Goal: Complete application form: Complete application form

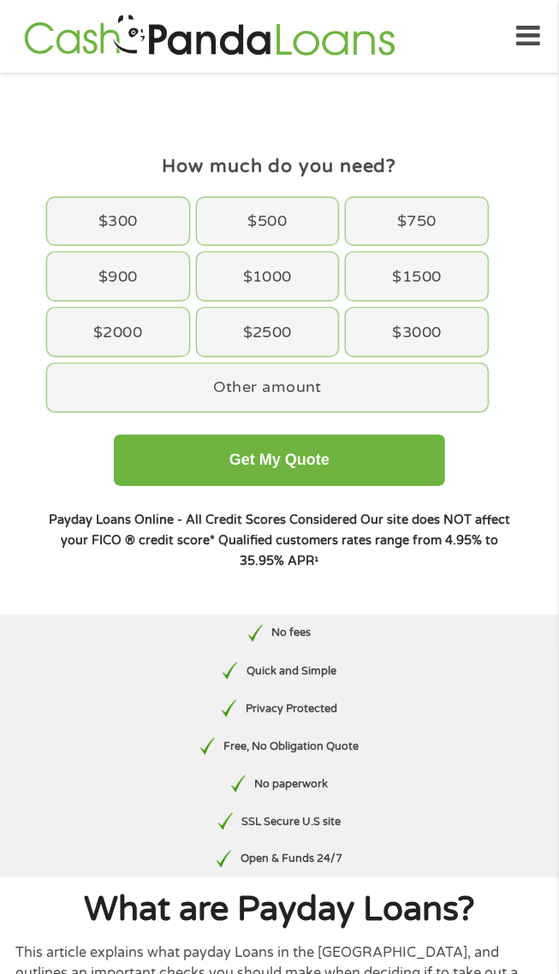
click at [115, 220] on div "$300" at bounding box center [118, 222] width 142 height 48
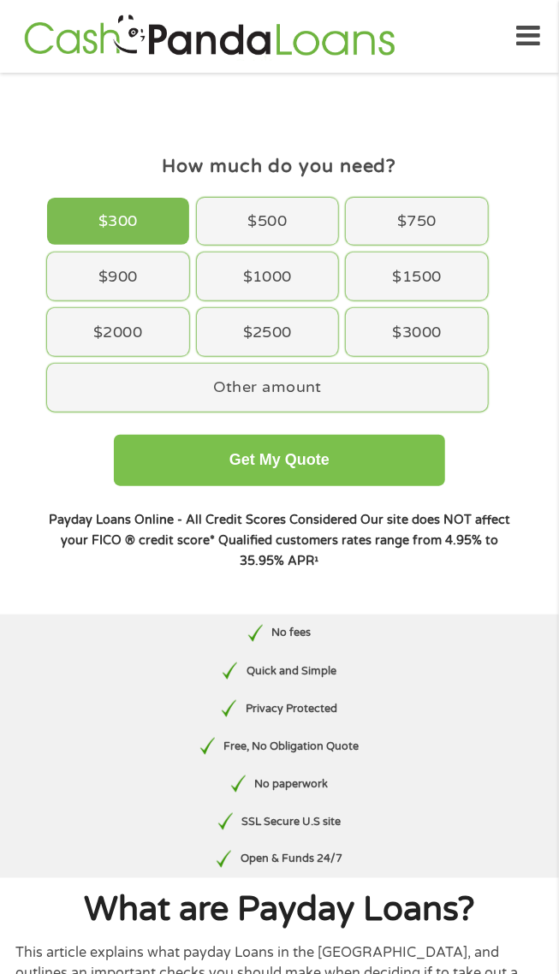
click at [346, 473] on button "Get My Quote" at bounding box center [279, 460] width 331 height 51
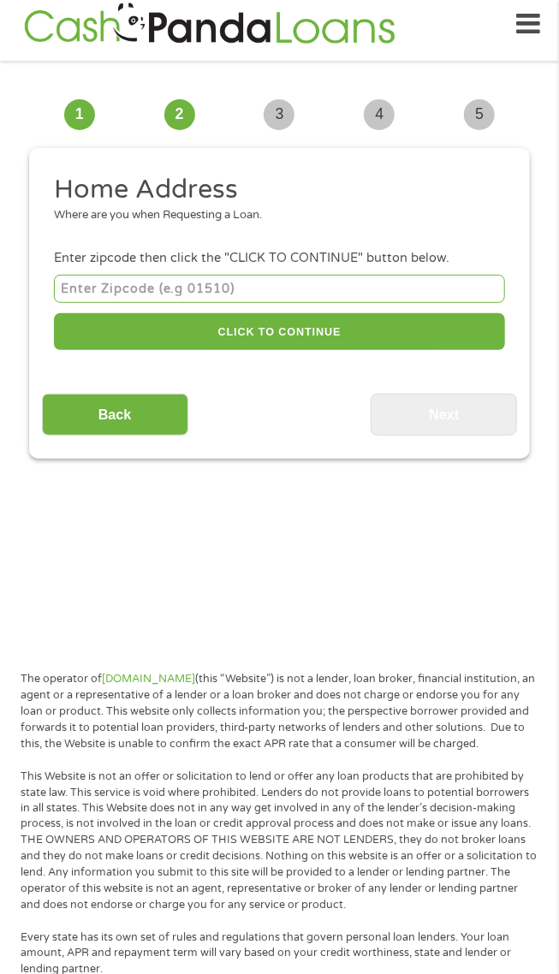
click at [178, 286] on input "number" at bounding box center [279, 289] width 451 height 28
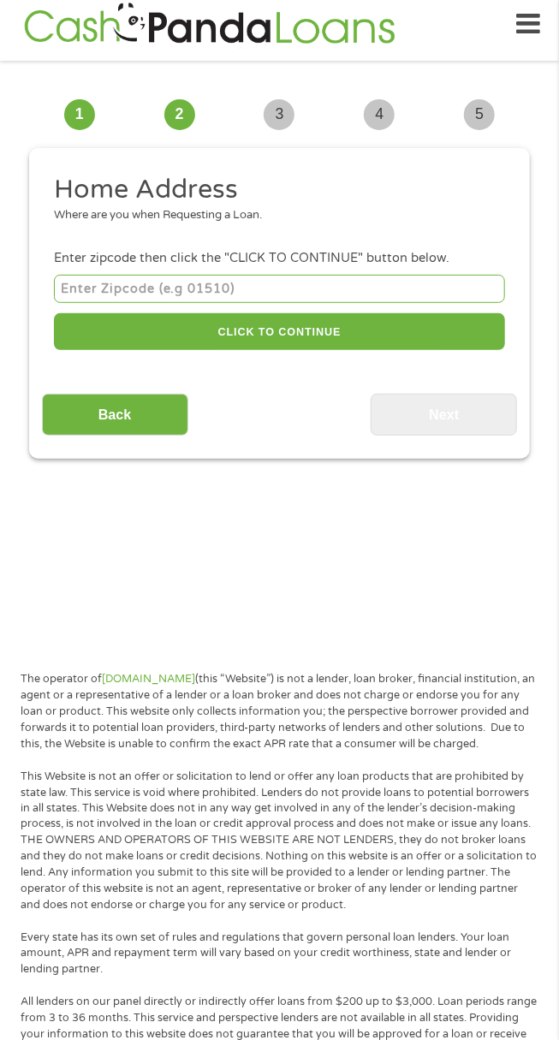
scroll to position [12, 0]
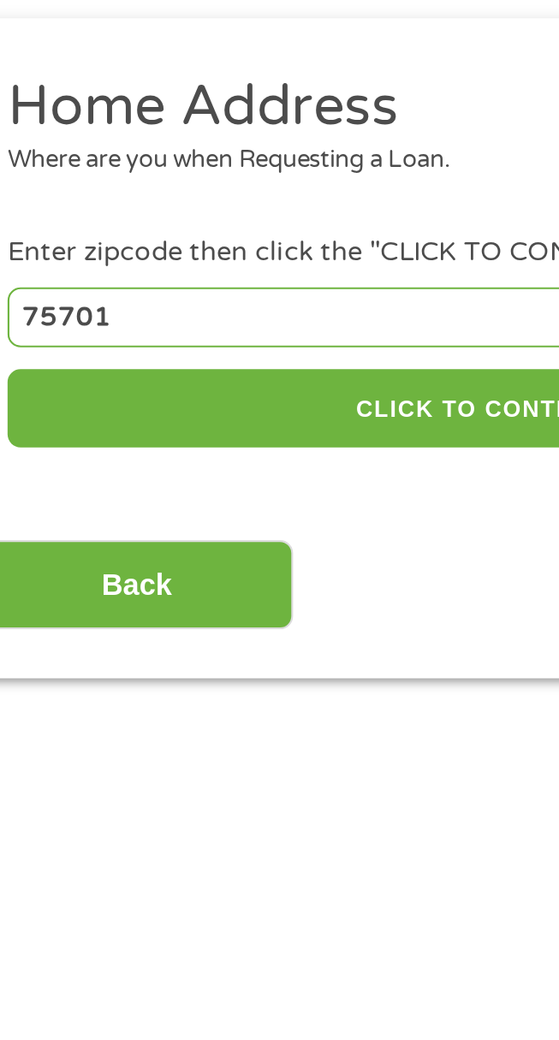
type input "75701"
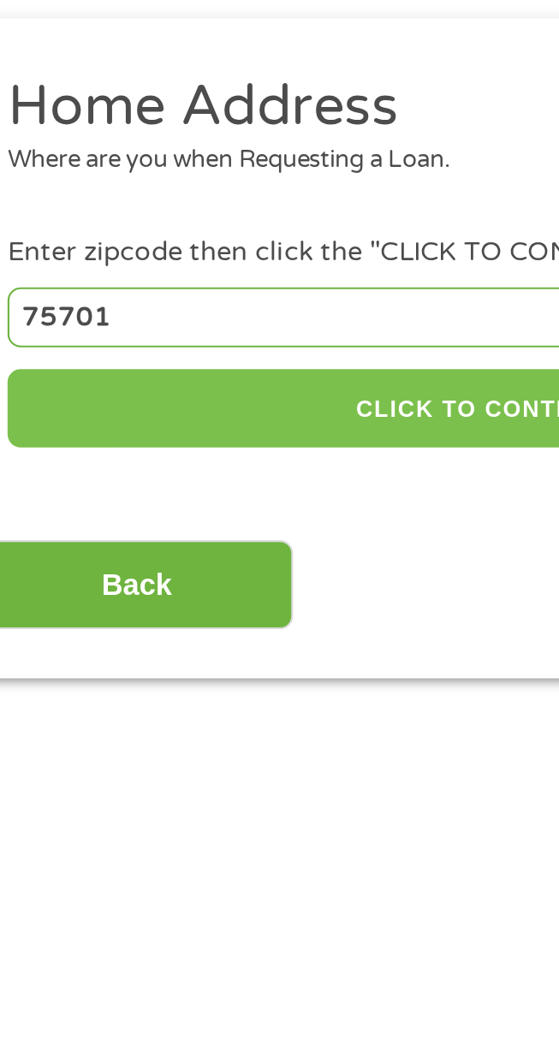
click at [270, 334] on button "CLICK TO CONTINUE" at bounding box center [279, 331] width 451 height 37
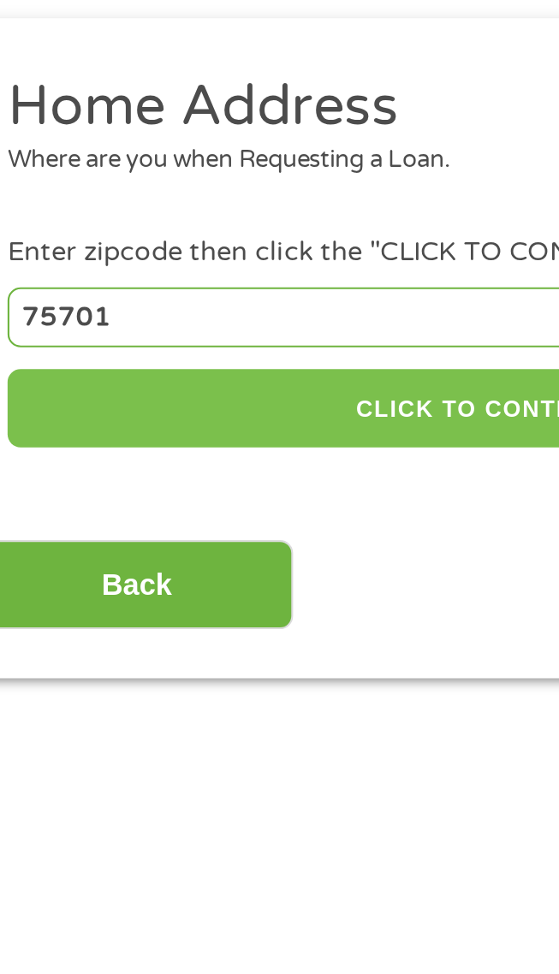
type input "75701"
type input "[PERSON_NAME]"
select select "[US_STATE]"
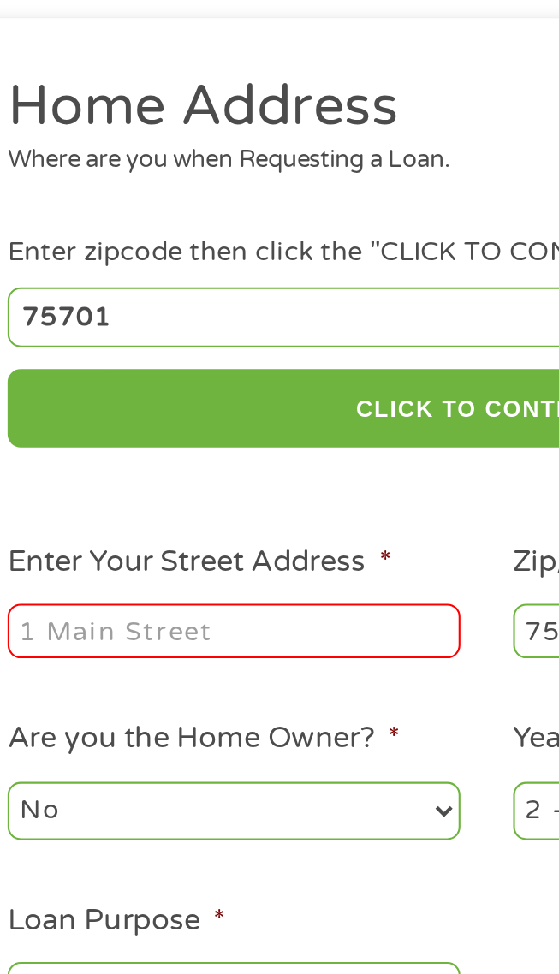
click at [204, 438] on input "Enter Your Street Address *" at bounding box center [160, 437] width 213 height 26
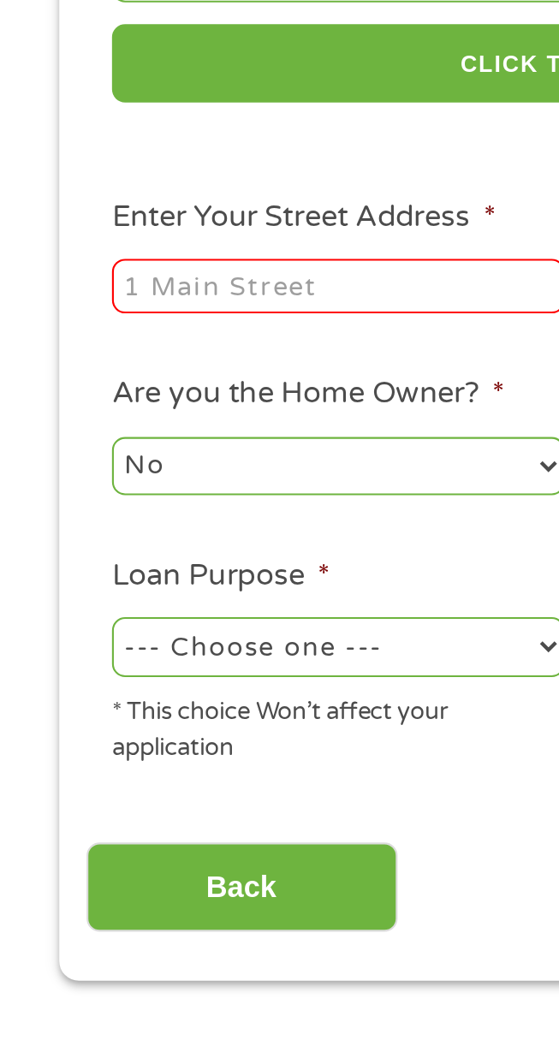
click at [160, 439] on input "Enter Your Street Address *" at bounding box center [160, 437] width 213 height 26
type input "[STREET_ADDRESS]"
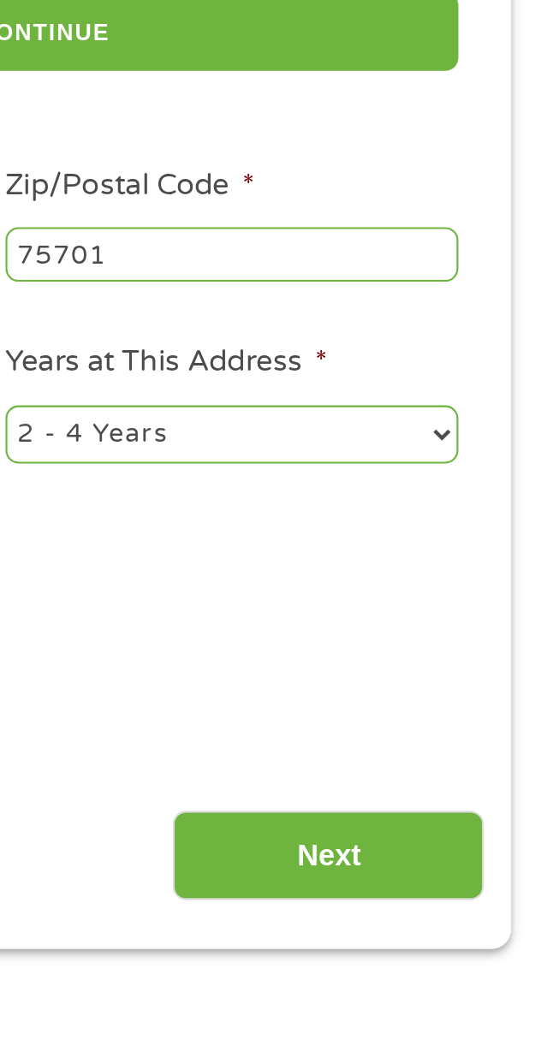
click at [496, 527] on select "1 Year or less 1 - 2 Years 2 - 4 Years Over 4 Years" at bounding box center [398, 521] width 213 height 27
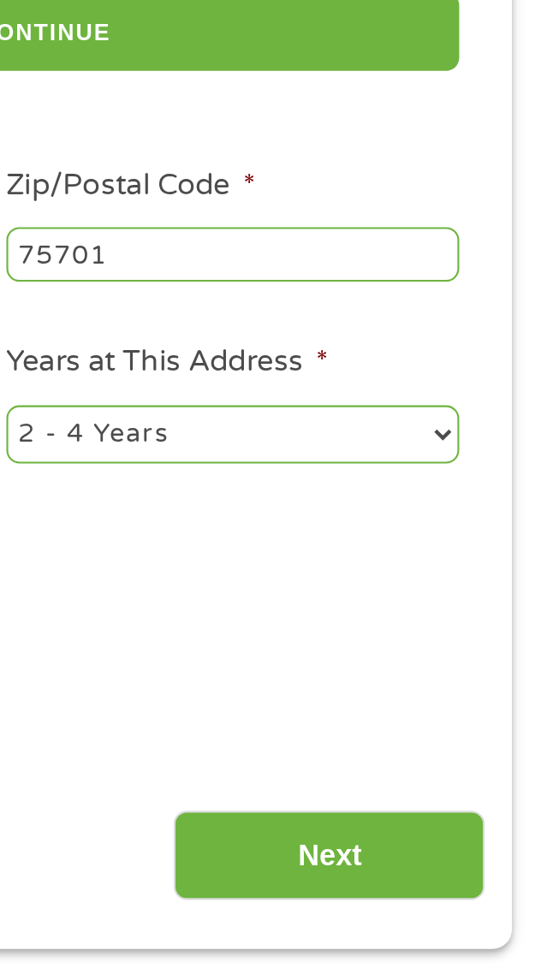
select select "60months"
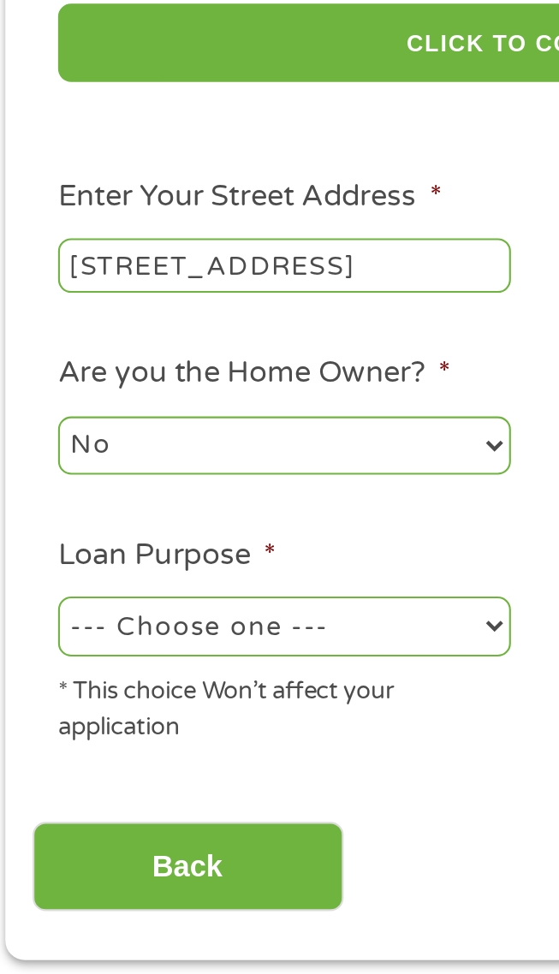
click at [265, 605] on select "--- Choose one --- Pay Bills Debt Consolidation Home Improvement Major Purchase…" at bounding box center [160, 605] width 213 height 27
select select "shorttermcash"
click at [160, 720] on input "Back" at bounding box center [115, 720] width 146 height 42
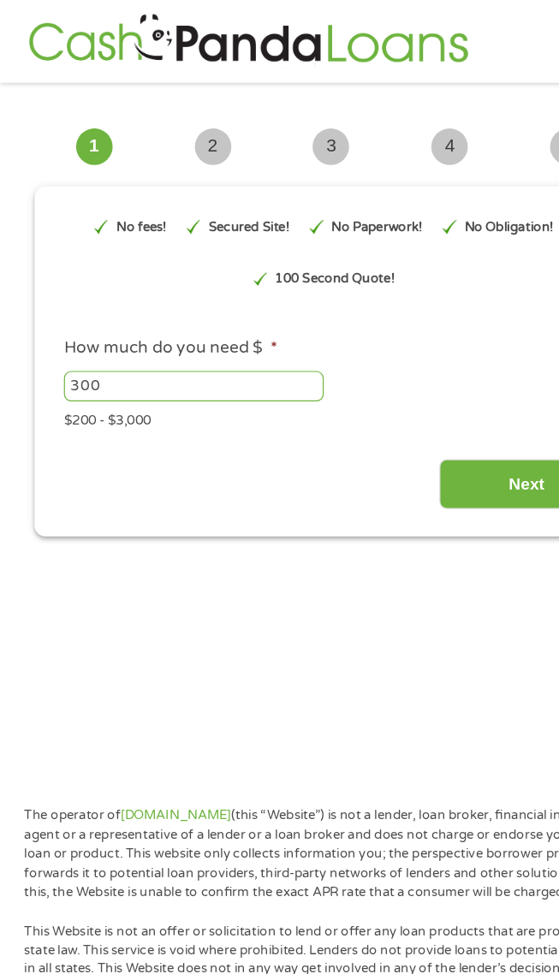
scroll to position [0, 0]
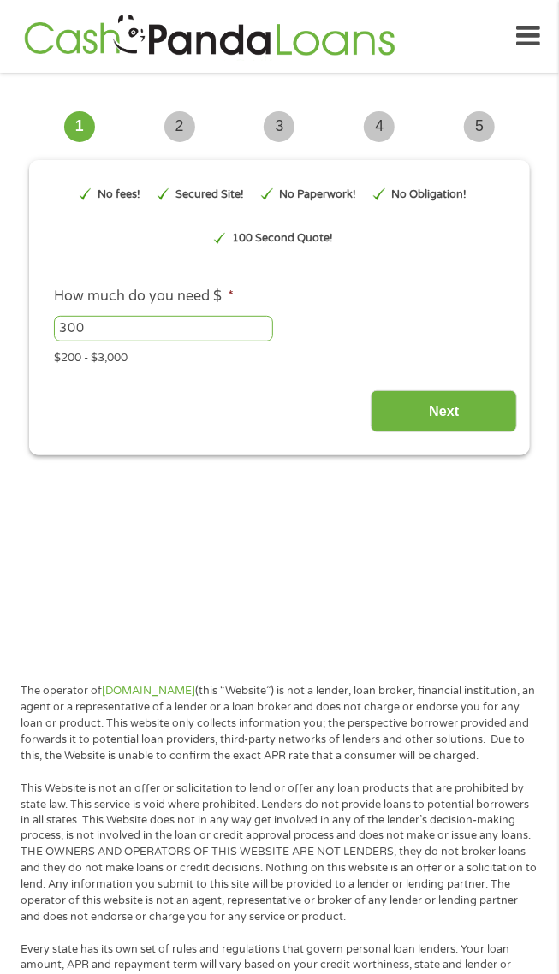
click at [450, 413] on input "Next" at bounding box center [444, 411] width 146 height 42
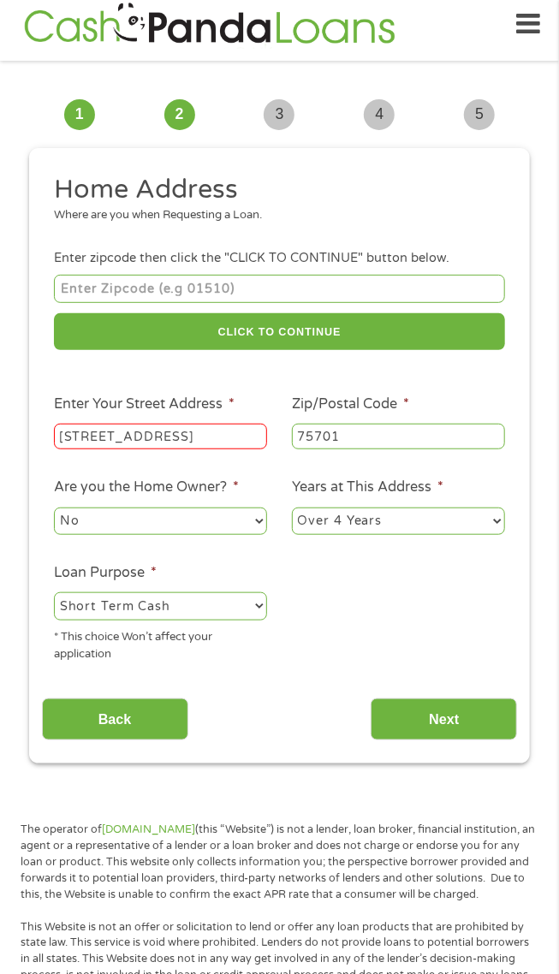
click at [247, 290] on input "number" at bounding box center [279, 289] width 451 height 28
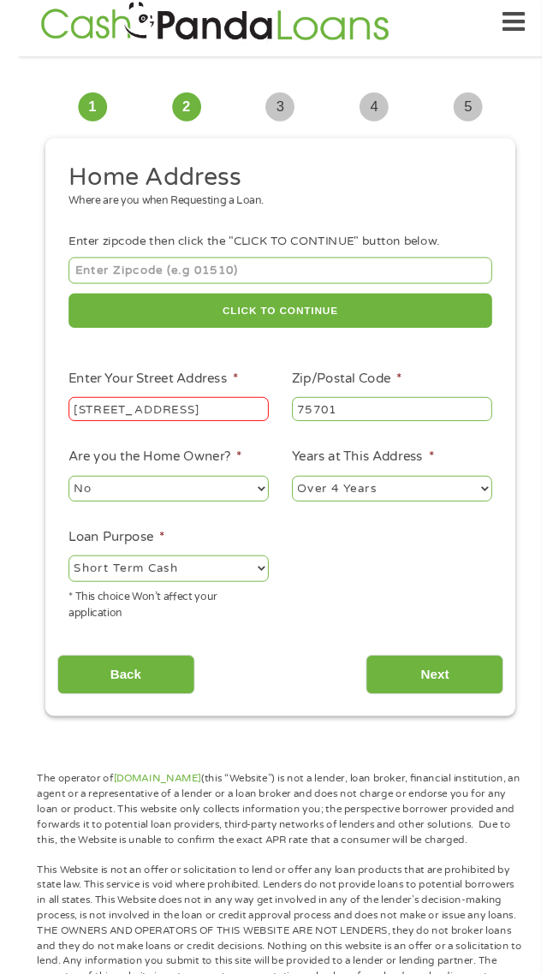
scroll to position [12, 0]
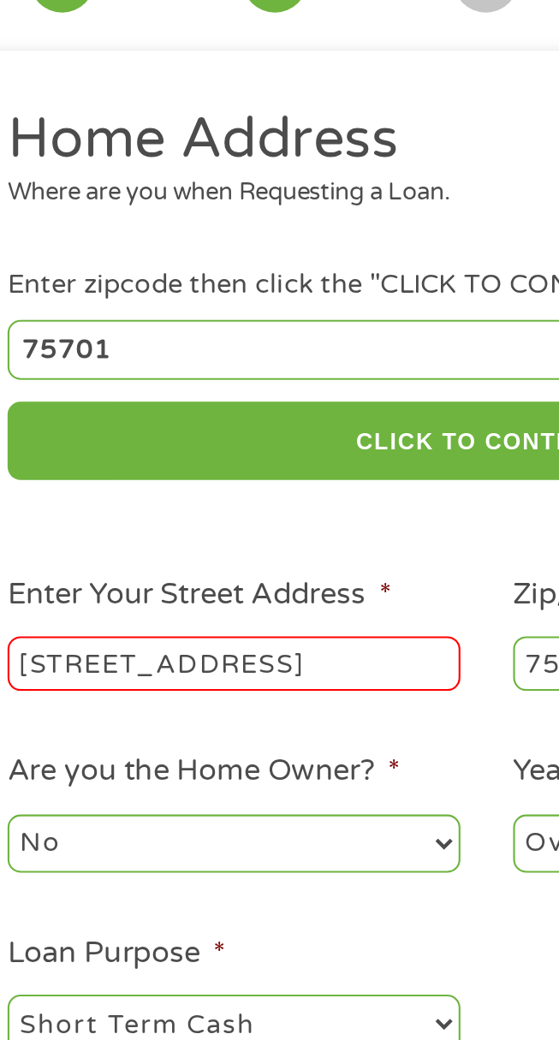
type input "75701"
click at [263, 379] on ul "Home Address Where are you when Requesting a Loan. Enter zipcode then click the…" at bounding box center [280, 424] width 476 height 502
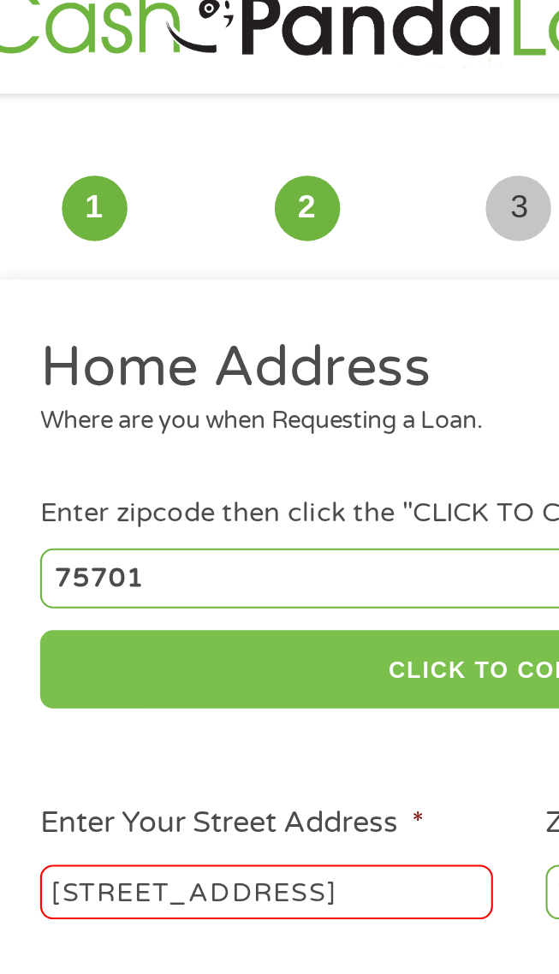
click at [255, 334] on button "CLICK TO CONTINUE" at bounding box center [279, 331] width 451 height 37
click at [249, 332] on button "CLICK TO CONTINUE" at bounding box center [279, 331] width 451 height 37
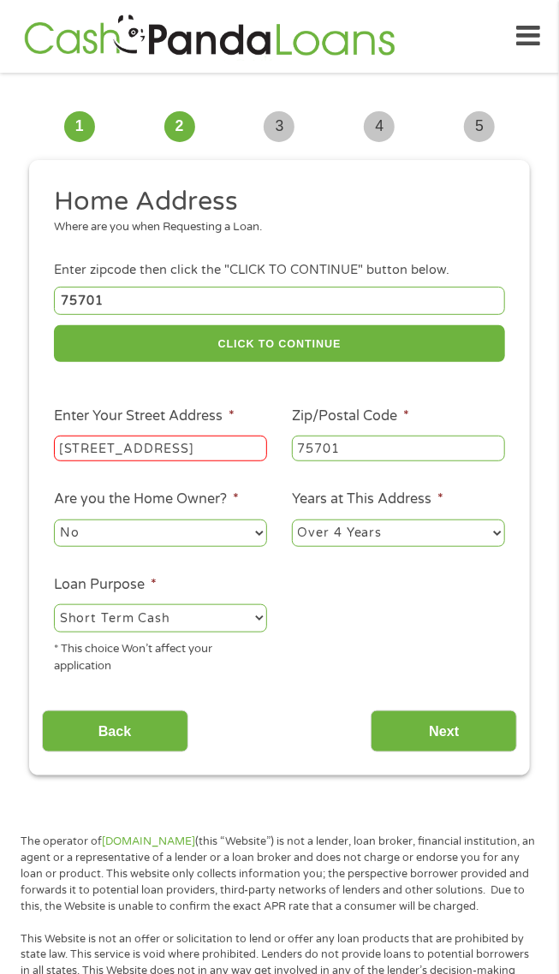
click at [455, 735] on input "Next" at bounding box center [444, 731] width 146 height 42
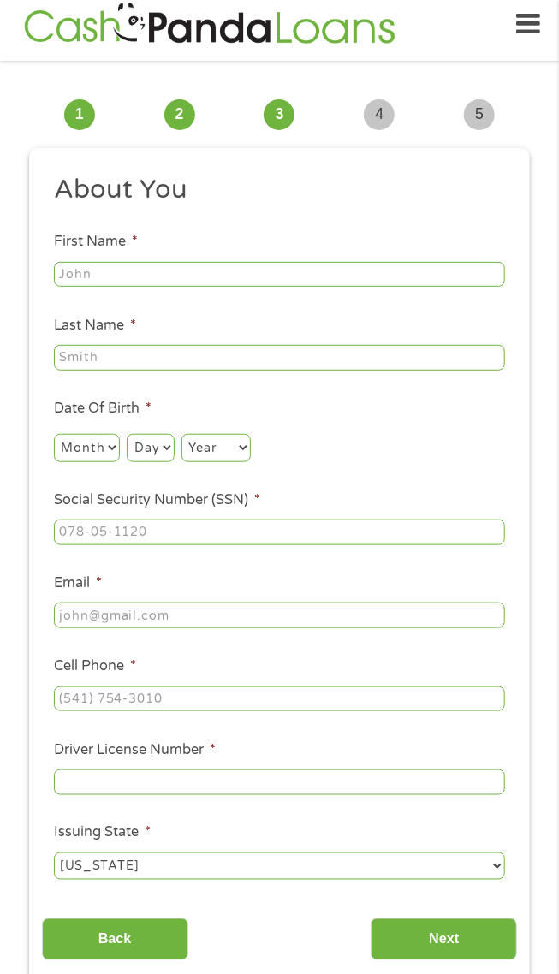
click at [138, 281] on input "First Name *" at bounding box center [279, 275] width 451 height 26
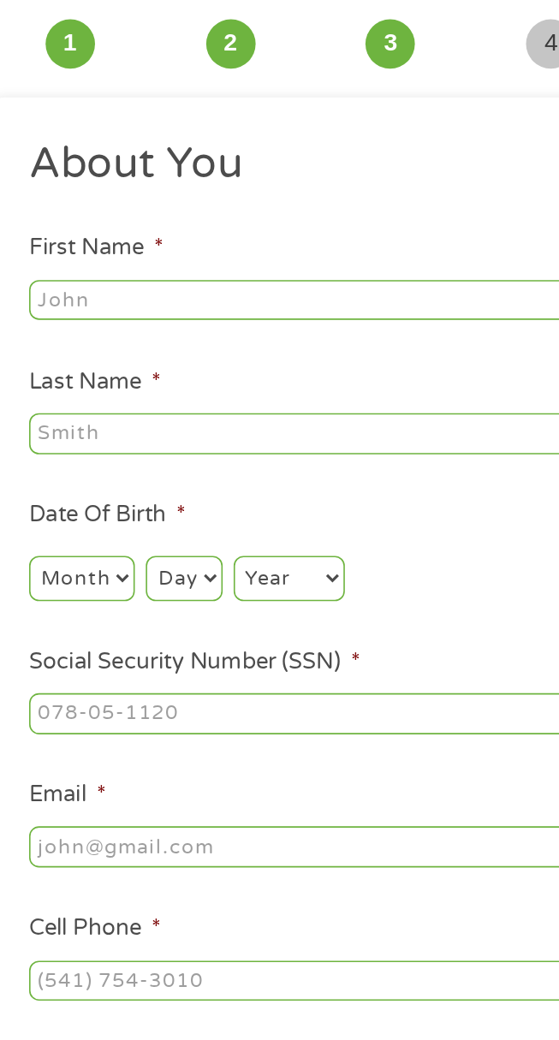
scroll to position [12, 0]
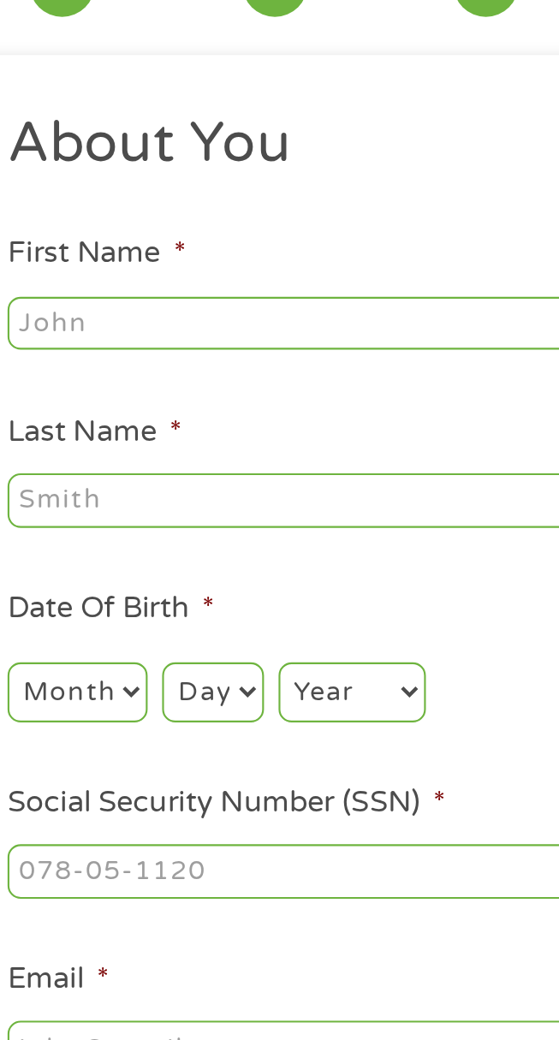
click at [118, 268] on input "First Name *" at bounding box center [279, 275] width 451 height 26
click at [136, 269] on input "First Name *" at bounding box center [279, 275] width 451 height 26
type input "Ava"
type input "[PERSON_NAME]"
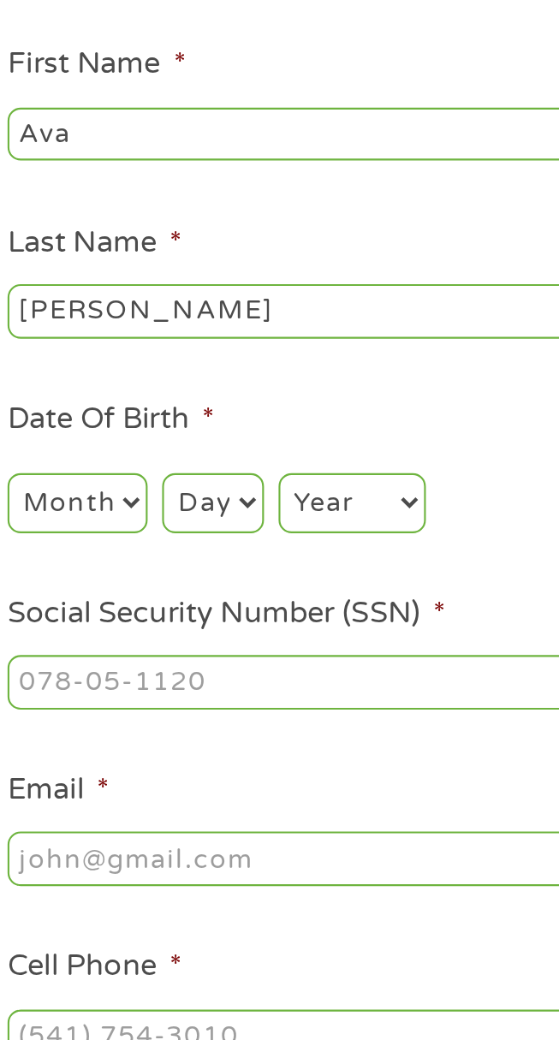
click at [109, 448] on select "Month 1 2 3 4 5 6 7 8 9 10 11 12" at bounding box center [87, 447] width 66 height 27
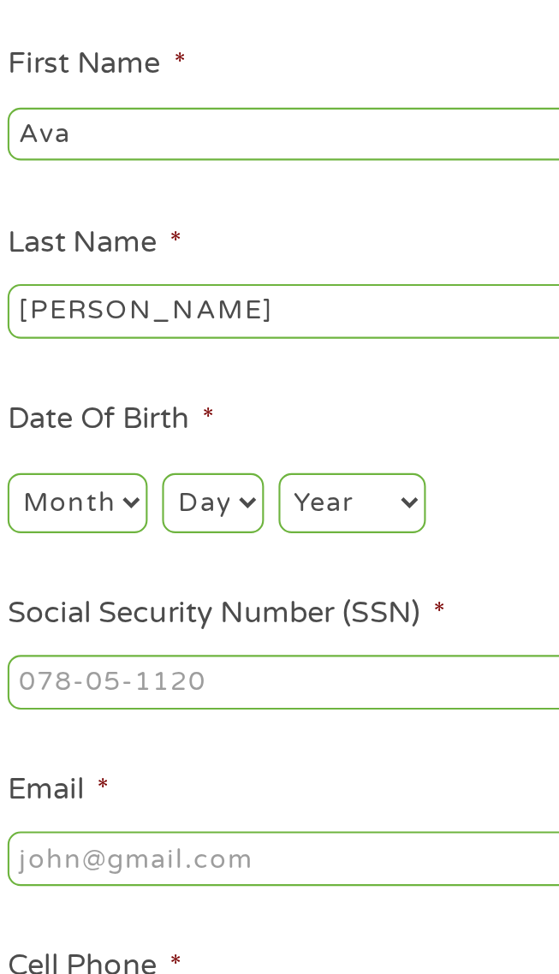
select select "8"
click at [166, 449] on select "Day 1 2 3 4 5 6 7 8 9 10 11 12 13 14 15 16 17 18 19 20 21 22 23 24 25 26 27 28 …" at bounding box center [150, 447] width 47 height 27
select select "15"
click at [223, 450] on select "Year [DATE] 2006 2005 2004 2003 2002 2001 2000 1999 1998 1997 1996 1995 1994 19…" at bounding box center [215, 447] width 69 height 27
select select "1950"
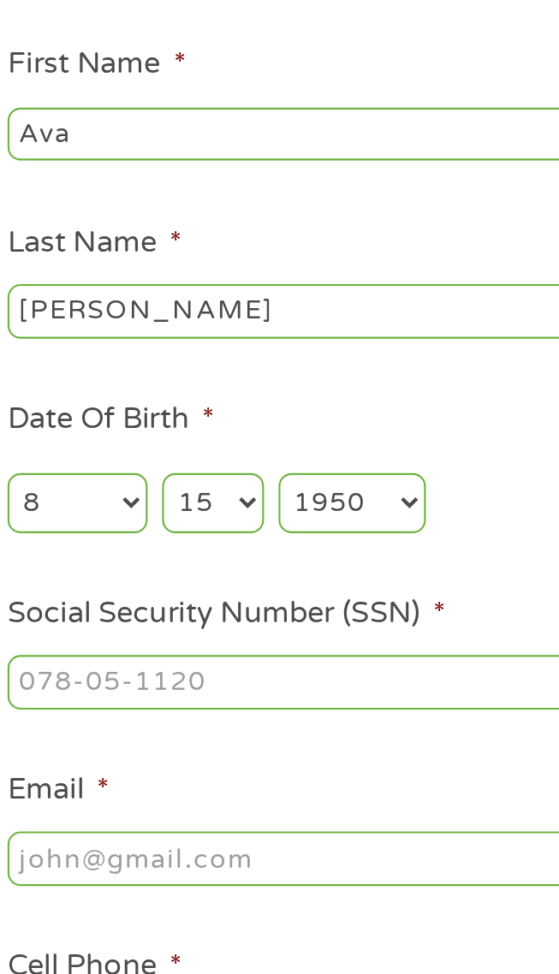
click at [230, 538] on input "Social Security Number (SSN) *" at bounding box center [279, 533] width 451 height 26
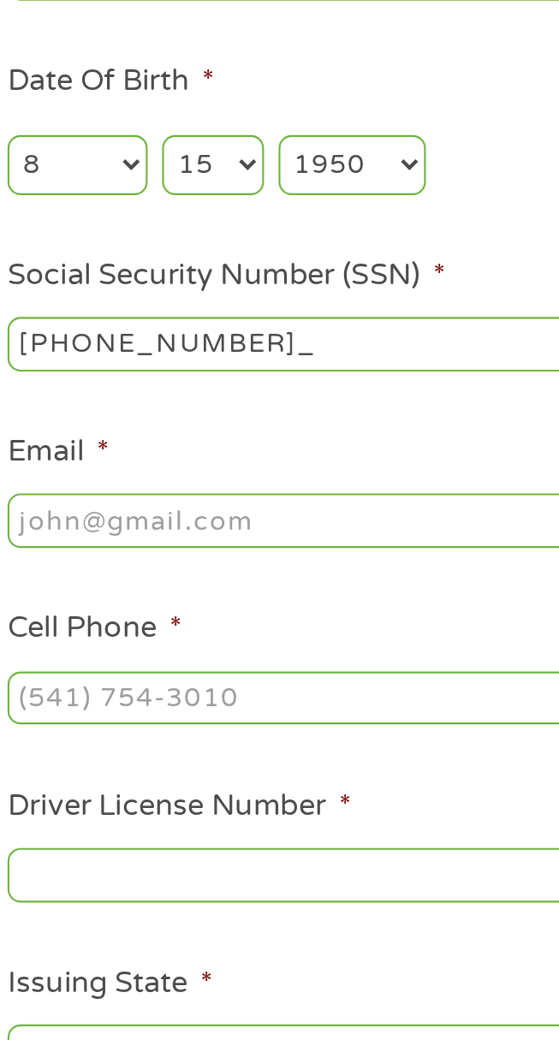
type input "454-94-5925"
click at [223, 623] on input "Email *" at bounding box center [279, 616] width 451 height 26
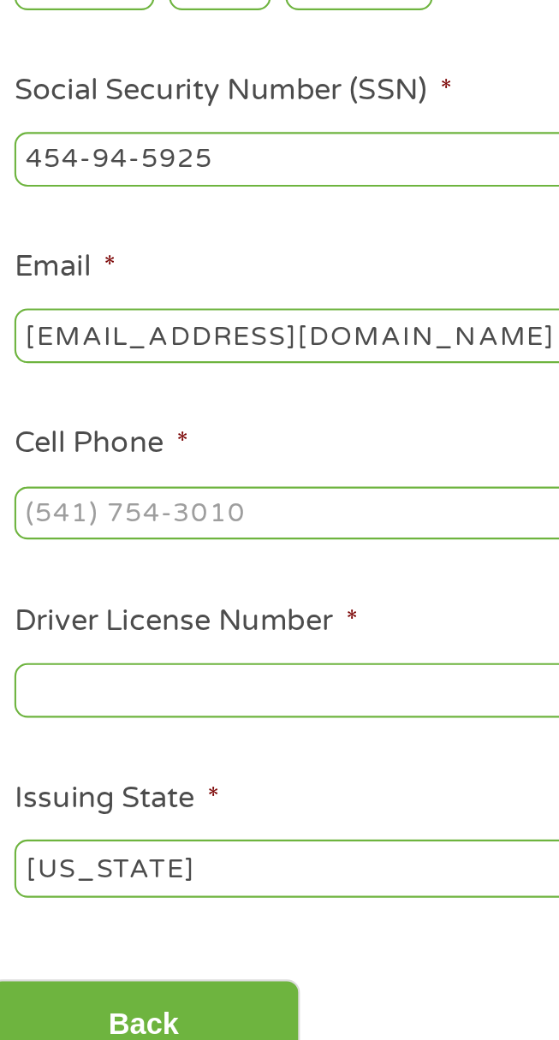
type input "[EMAIL_ADDRESS][DOMAIN_NAME]"
click at [213, 702] on input "Cell Phone *" at bounding box center [279, 700] width 451 height 26
type input "[PHONE_NUMBER]"
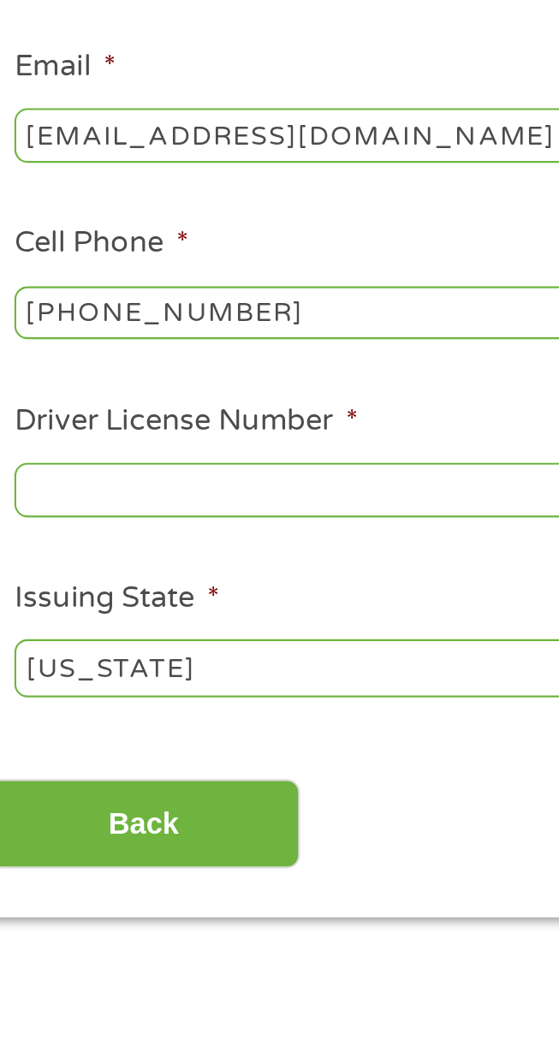
click at [192, 789] on input "Driver License Number *" at bounding box center [279, 783] width 451 height 26
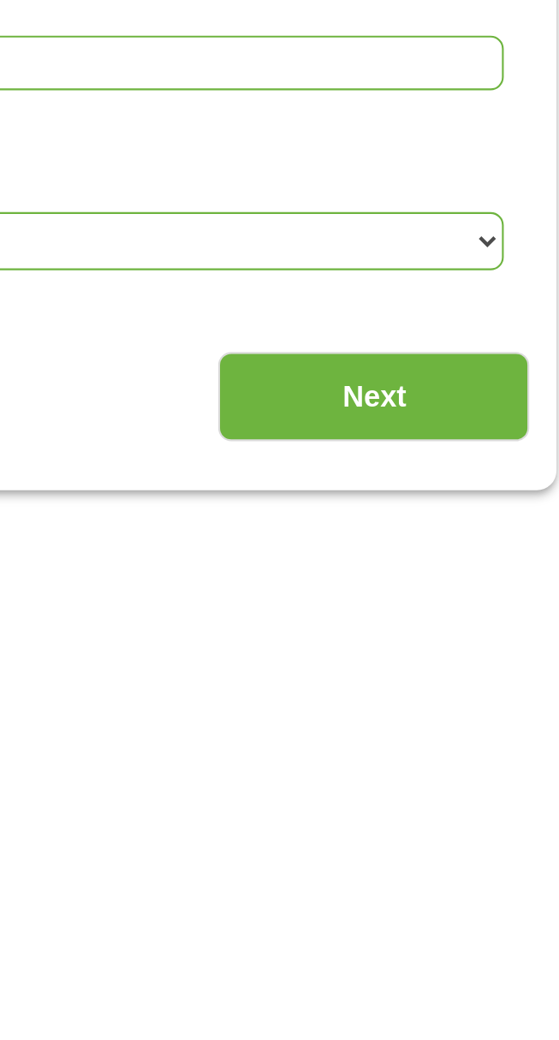
type input "07164060"
click at [454, 953] on input "Next" at bounding box center [444, 940] width 146 height 42
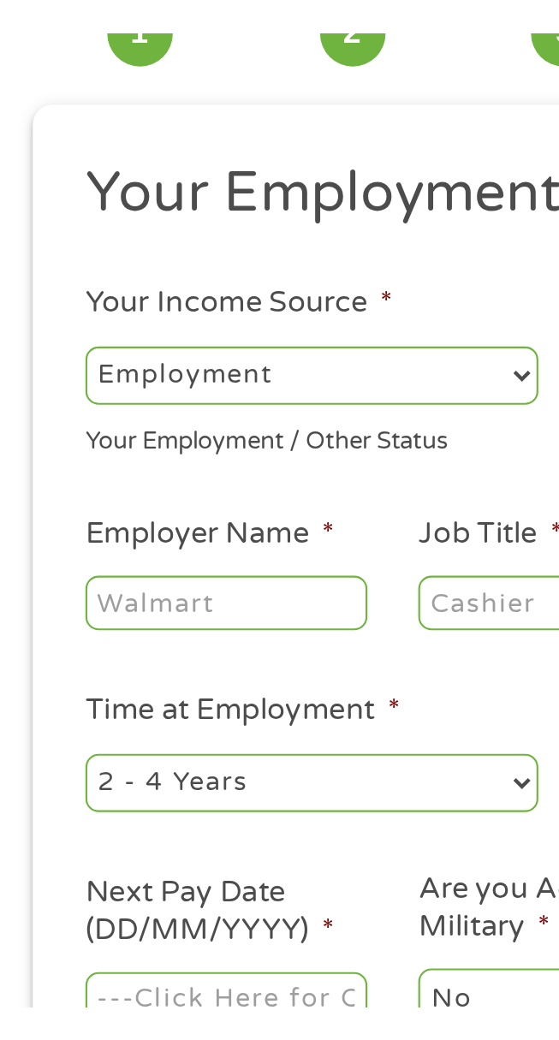
scroll to position [116, 0]
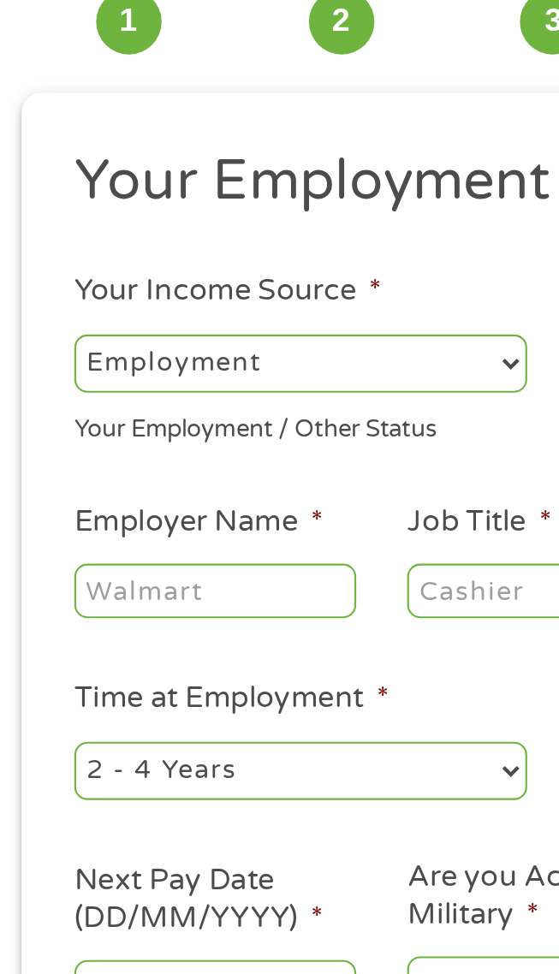
click at [171, 171] on select "--- Choose one --- Employment [DEMOGRAPHIC_DATA] Benefits" at bounding box center [160, 171] width 213 height 27
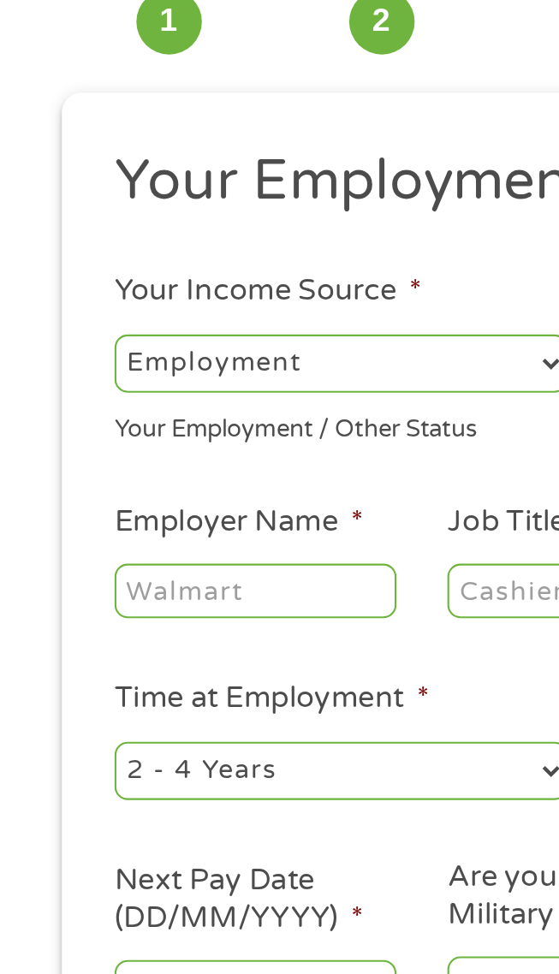
click at [139, 276] on input "Employer Name *" at bounding box center [120, 278] width 133 height 26
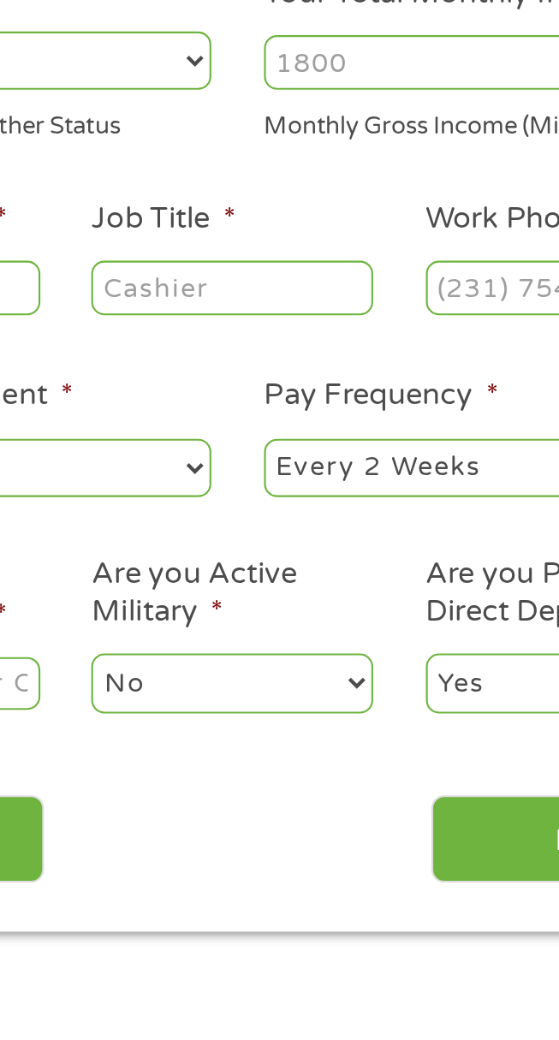
type input "Visiting Angels"
click at [292, 276] on input "Job Title *" at bounding box center [277, 278] width 133 height 26
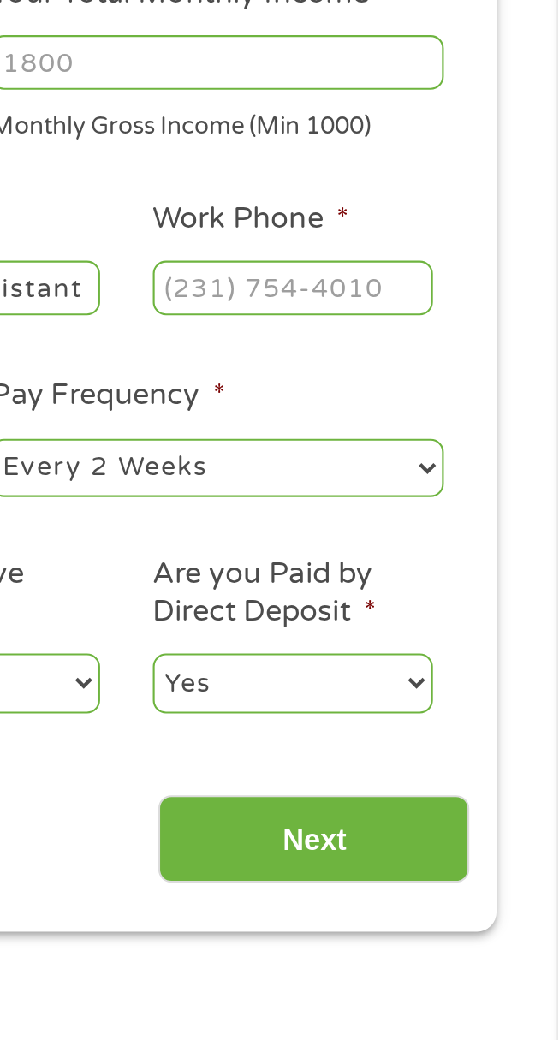
type input "Medical Assistant"
click at [462, 281] on input "Work Phone *" at bounding box center [434, 278] width 133 height 26
type input "[PHONE_NUMBER]"
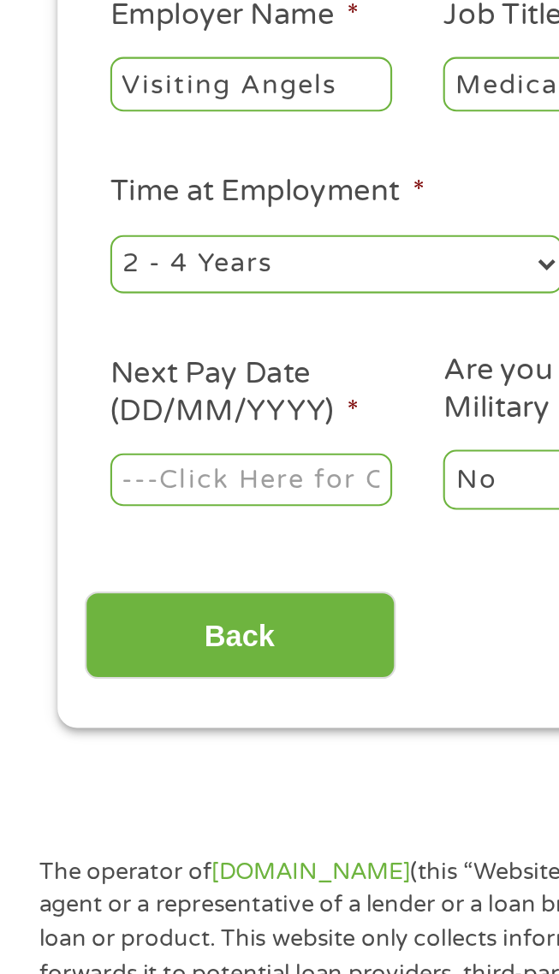
click at [140, 465] on input "Next Pay Date (DD/MM/YYYY) *" at bounding box center [120, 465] width 133 height 26
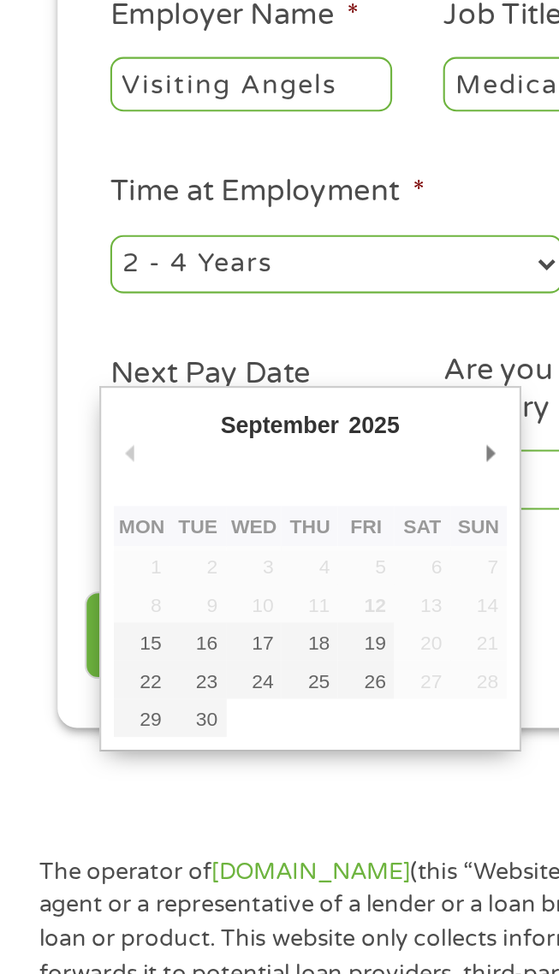
type input "[DATE]"
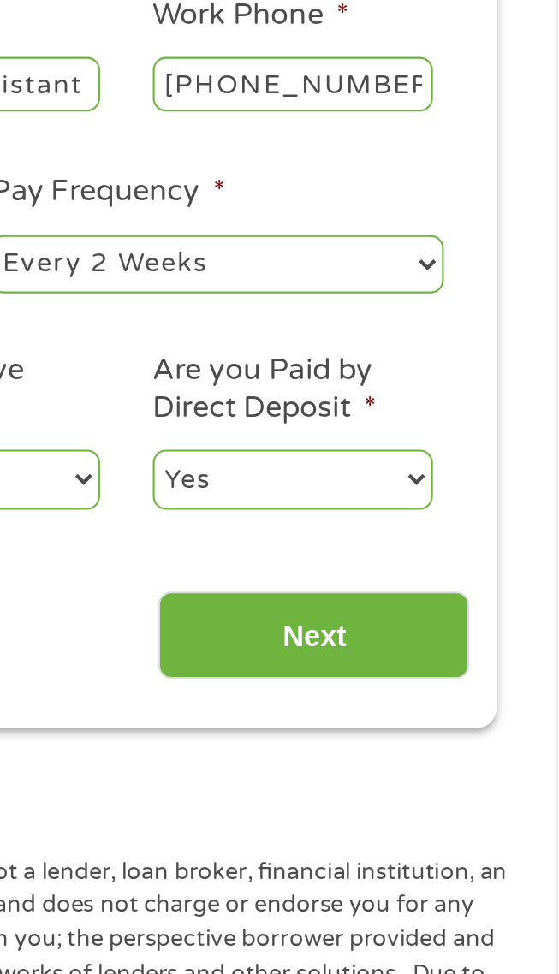
click at [456, 538] on input "Next" at bounding box center [444, 538] width 146 height 42
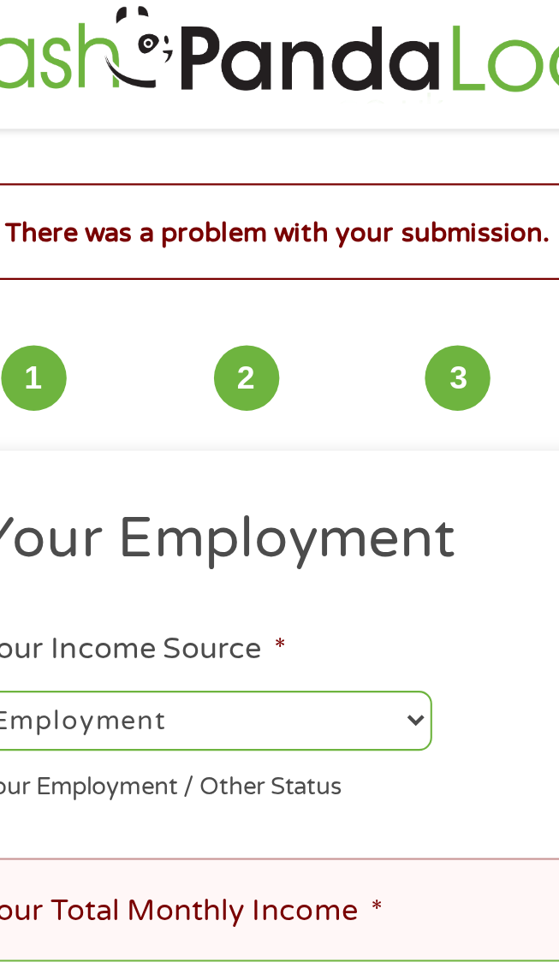
scroll to position [12, 0]
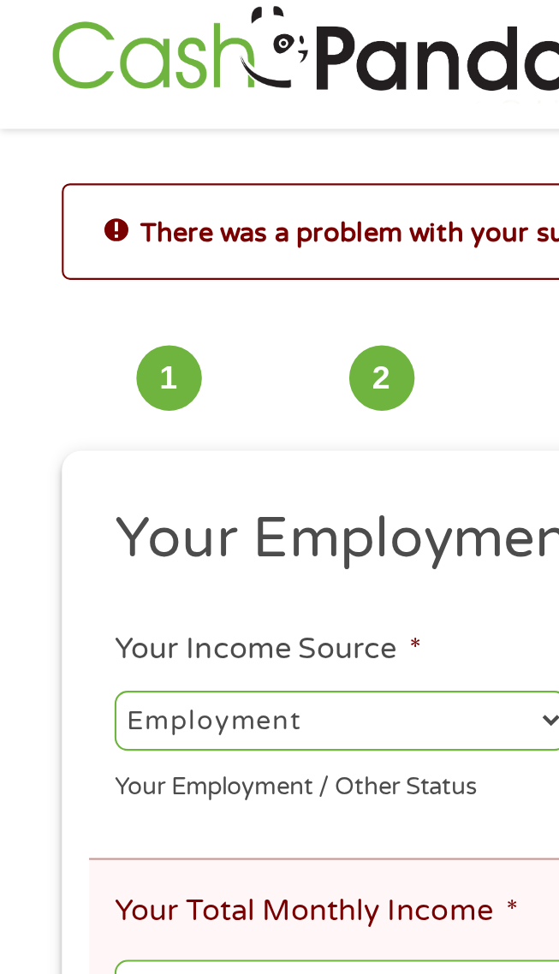
click at [197, 335] on select "--- Choose one --- Employment [DEMOGRAPHIC_DATA] Benefits" at bounding box center [160, 338] width 213 height 27
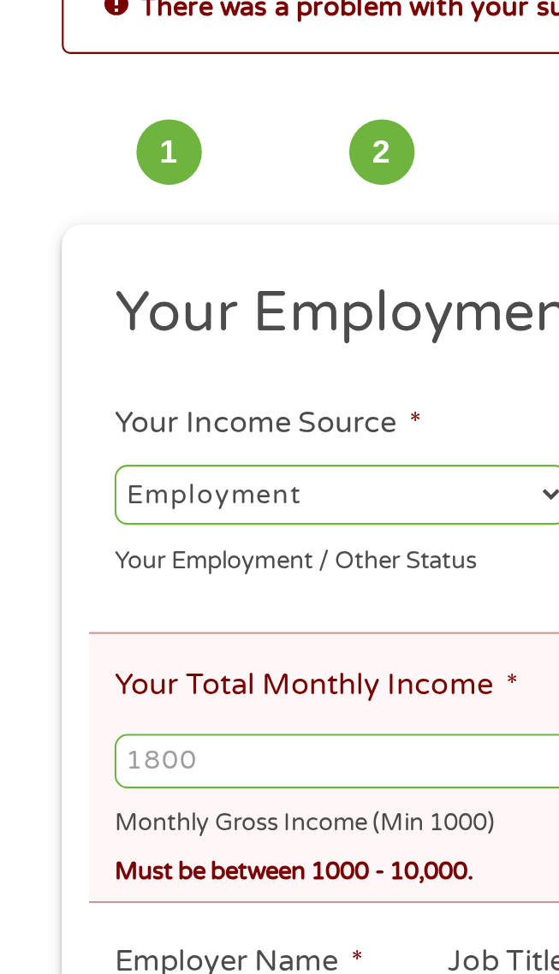
click at [167, 466] on input "Your Total Monthly Income *" at bounding box center [279, 465] width 451 height 26
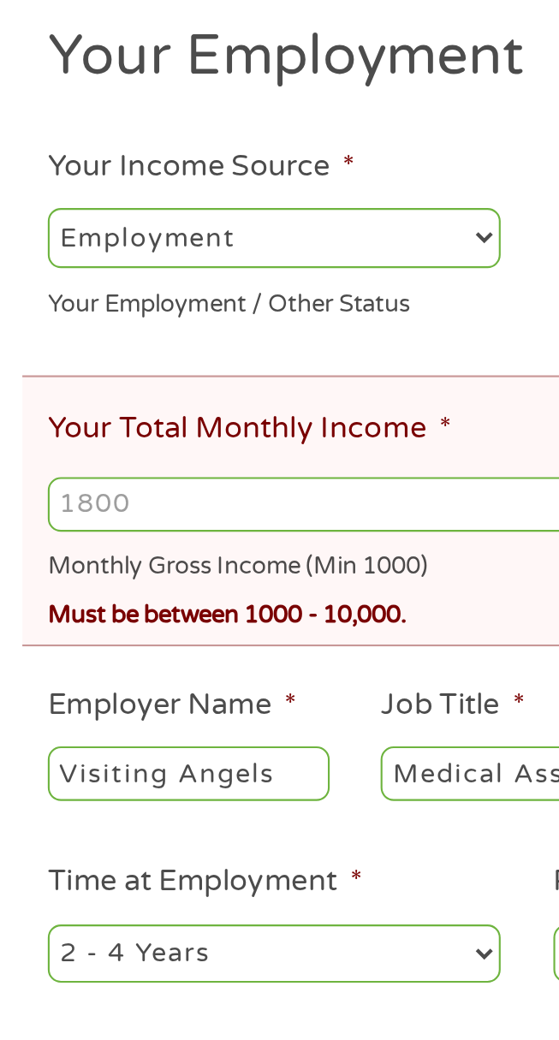
type input "2"
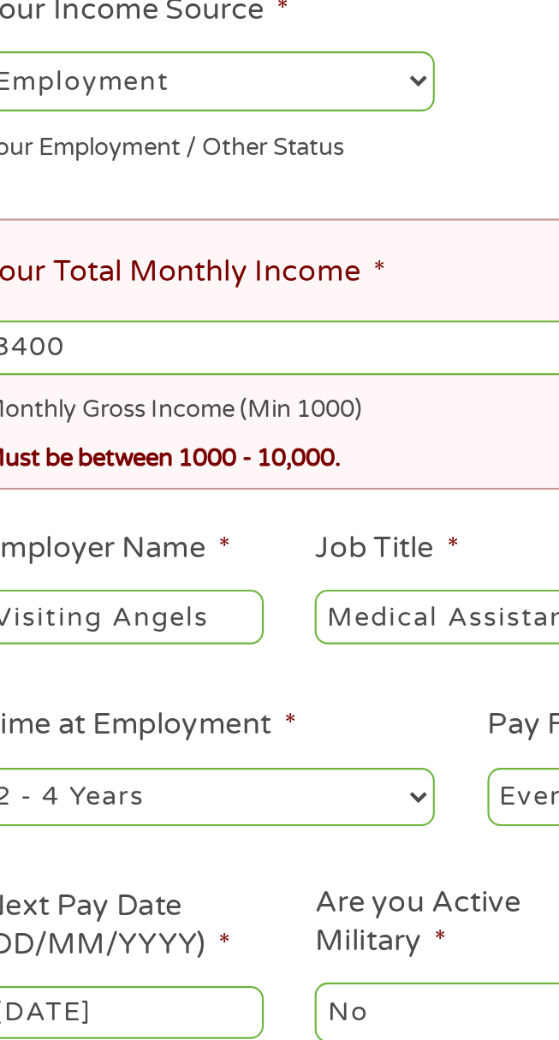
type input "3400"
click at [309, 508] on div "Must be between 1000 - 10,000." at bounding box center [279, 514] width 451 height 23
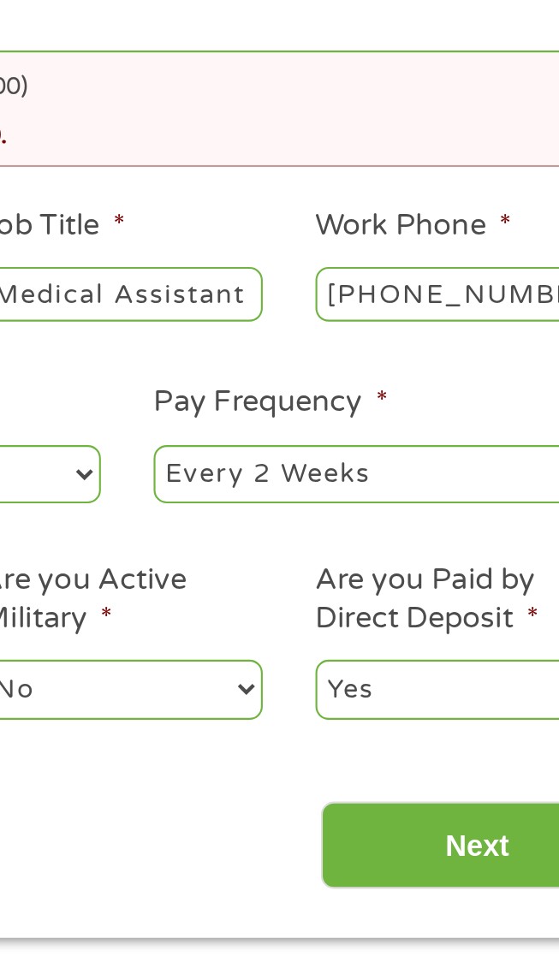
click at [457, 850] on input "Next" at bounding box center [444, 851] width 146 height 42
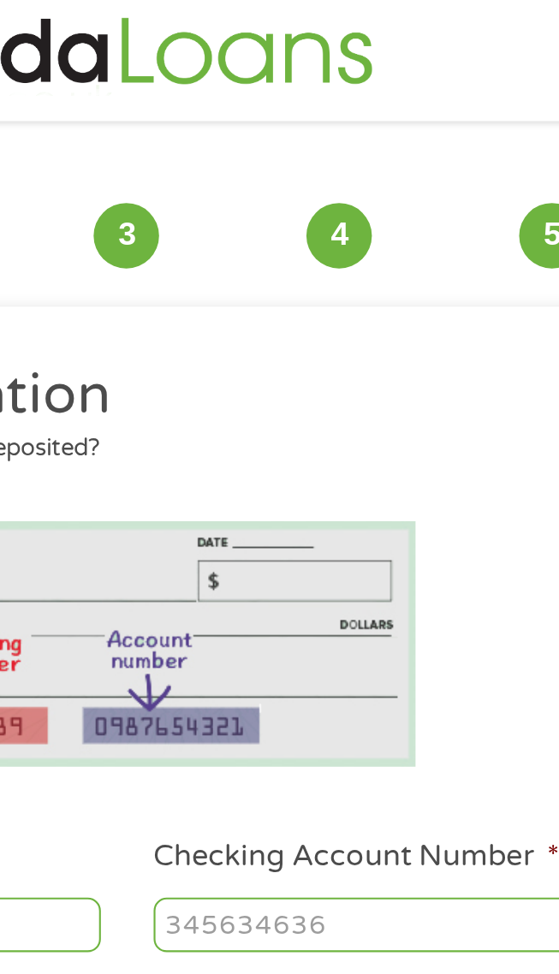
scroll to position [0, 0]
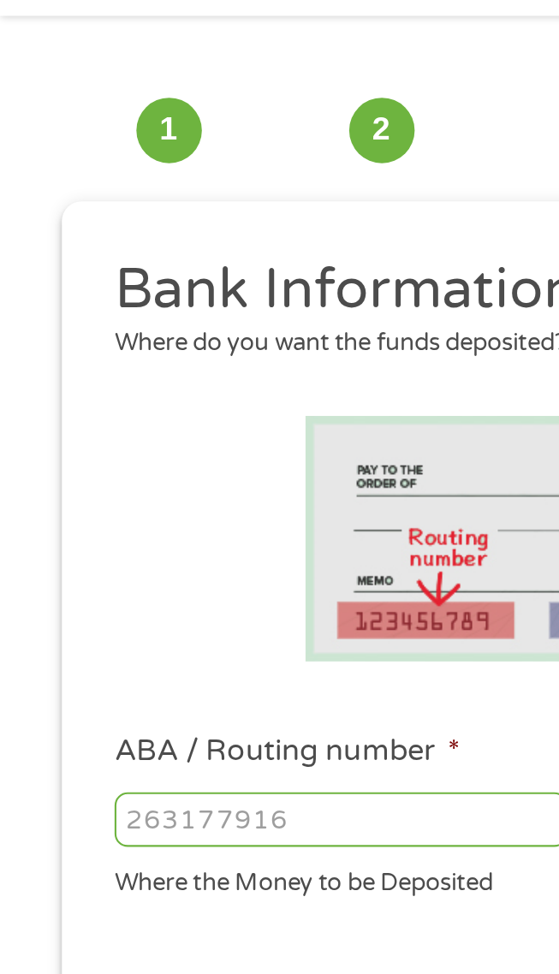
click at [163, 452] on input "ABA / Routing number *" at bounding box center [160, 451] width 213 height 26
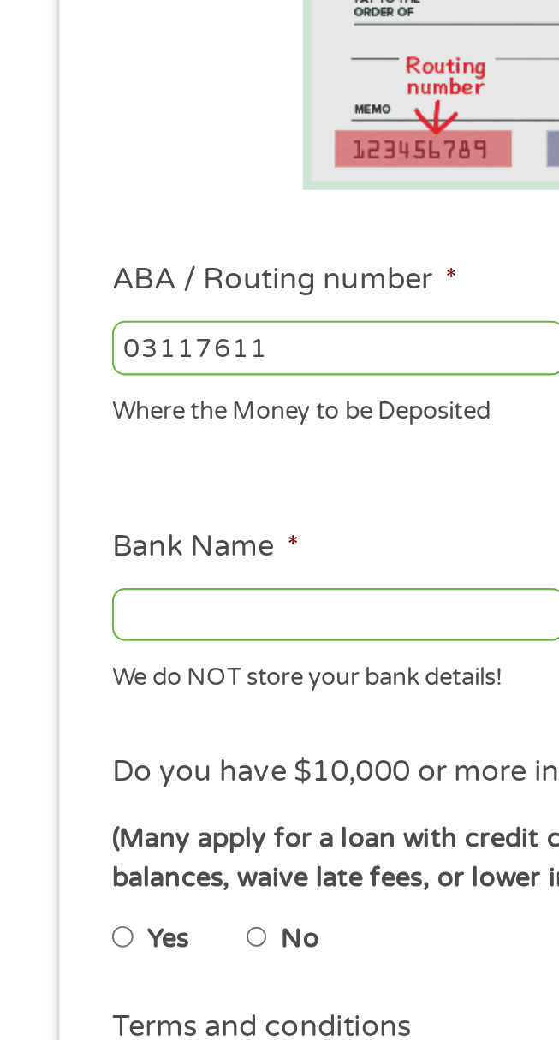
type input "031176110"
type input "CAPITAL ONE NA"
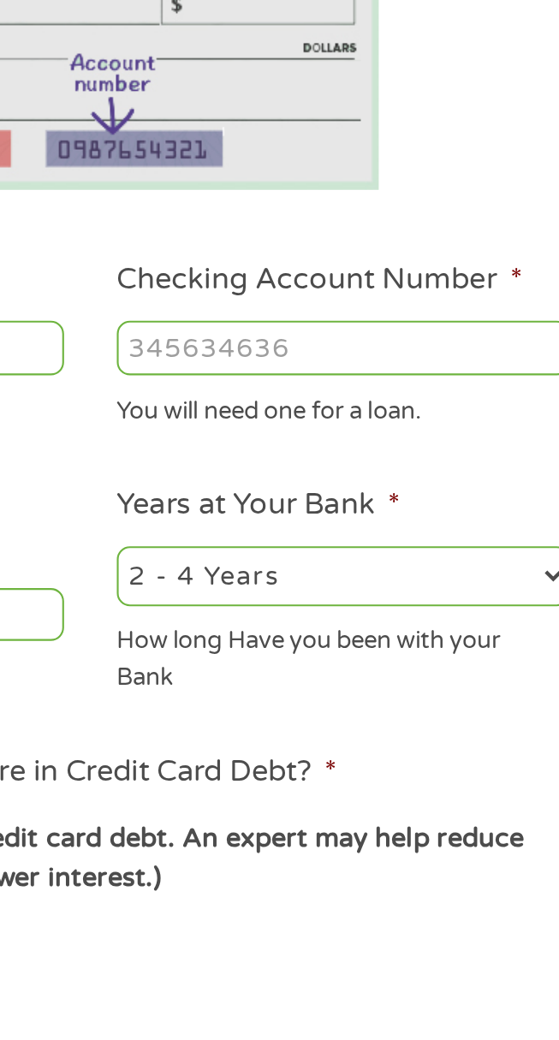
type input "031176110"
click at [421, 453] on input "Checking Account Number *" at bounding box center [398, 451] width 213 height 26
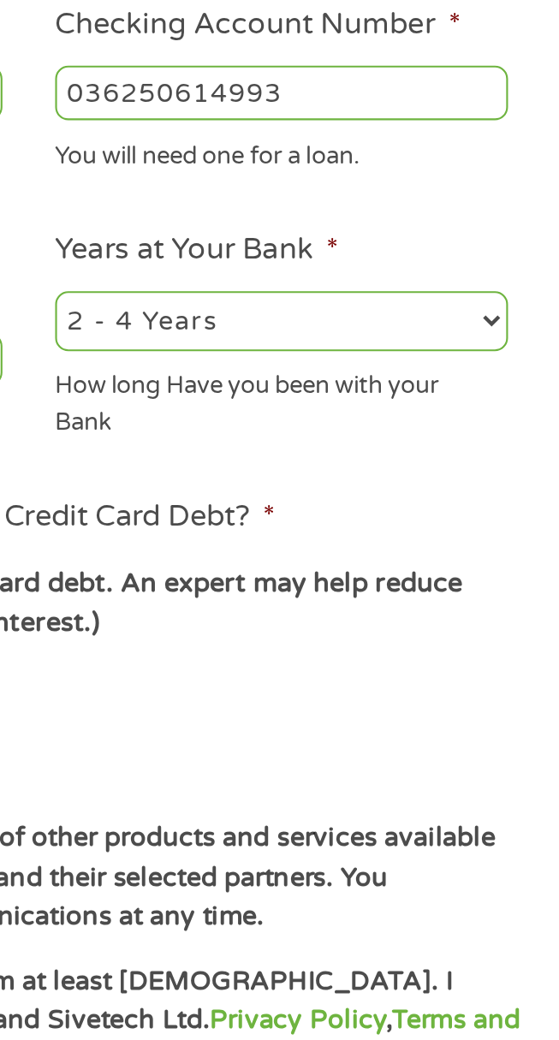
type input "036250614993"
click at [425, 558] on select "2 - 4 Years 6 - 12 Months 1 - 2 Years Over 4 Years" at bounding box center [398, 557] width 213 height 27
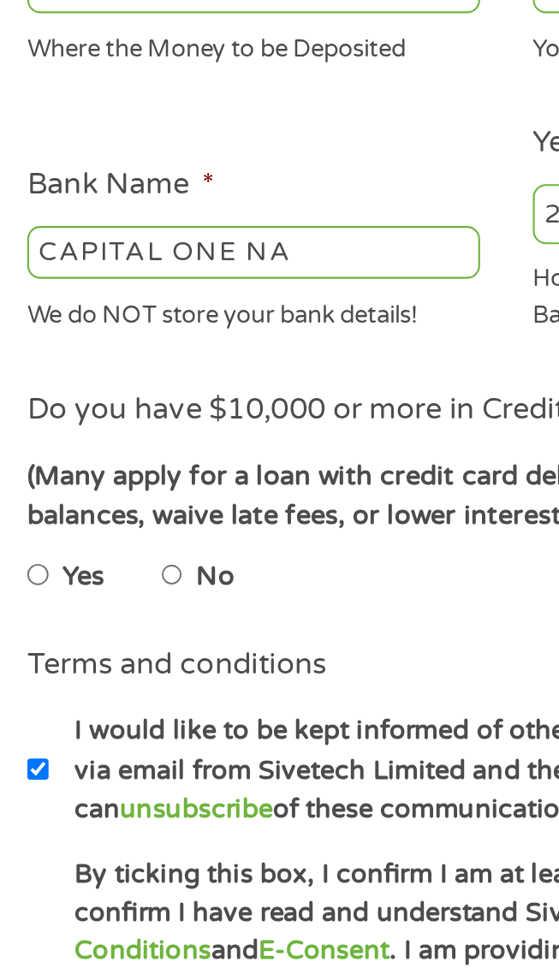
scroll to position [152, 0]
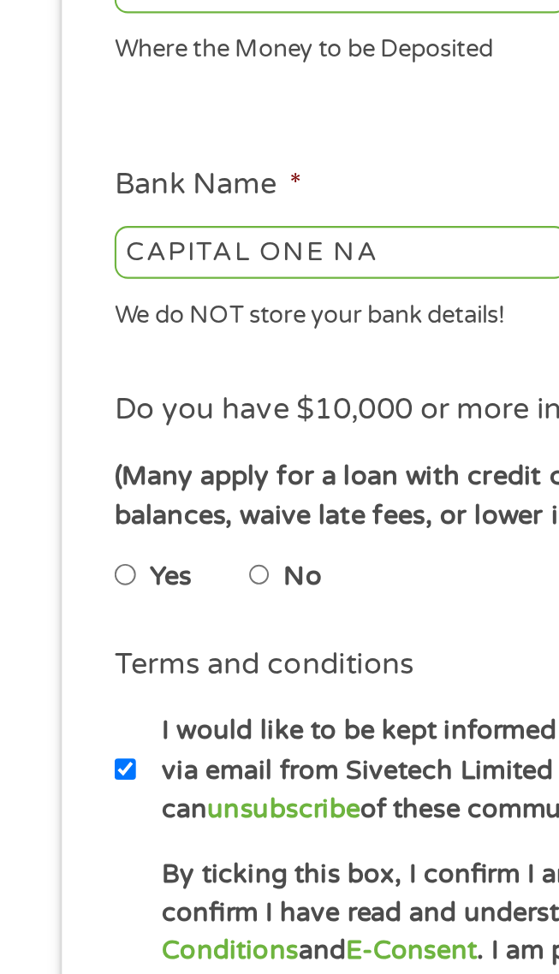
click at [128, 578] on input "No" at bounding box center [122, 577] width 10 height 21
radio input "true"
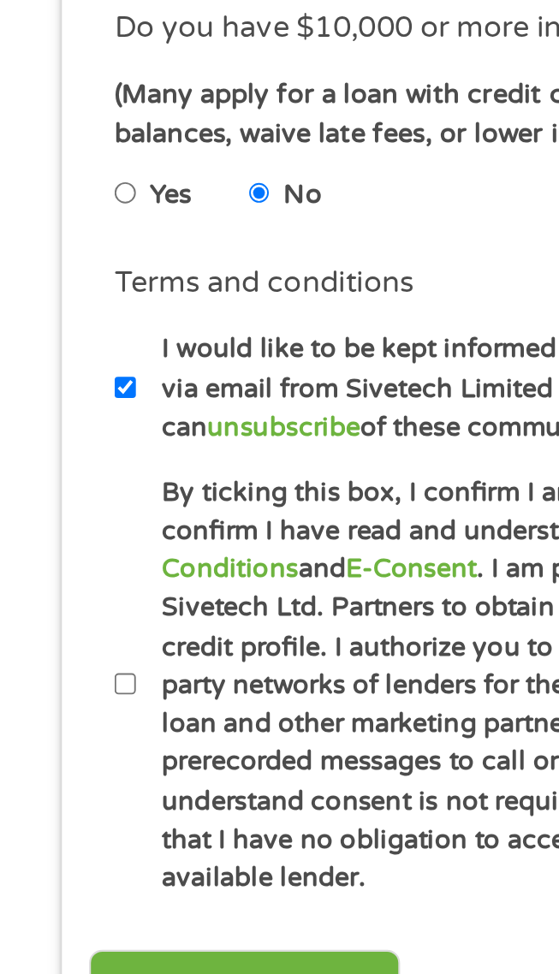
click at [68, 805] on label "By ticking this box, I confirm I am at least [DEMOGRAPHIC_DATA]. I confirm I ha…" at bounding box center [291, 809] width 454 height 200
click at [64, 805] on input "By ticking this box, I confirm I am at least [DEMOGRAPHIC_DATA]. I confirm I ha…" at bounding box center [59, 808] width 10 height 21
checkbox input "true"
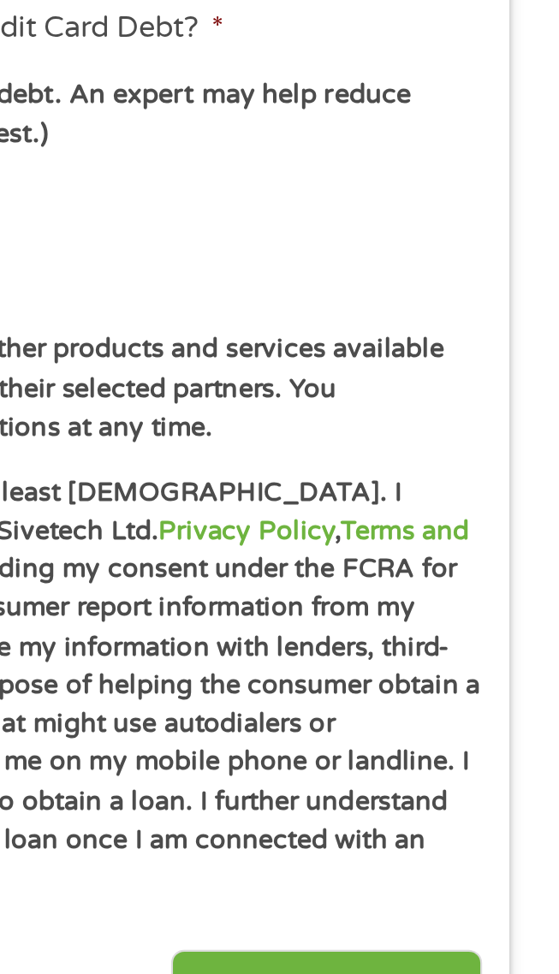
click at [455, 939] on input "Next" at bounding box center [444, 954] width 146 height 42
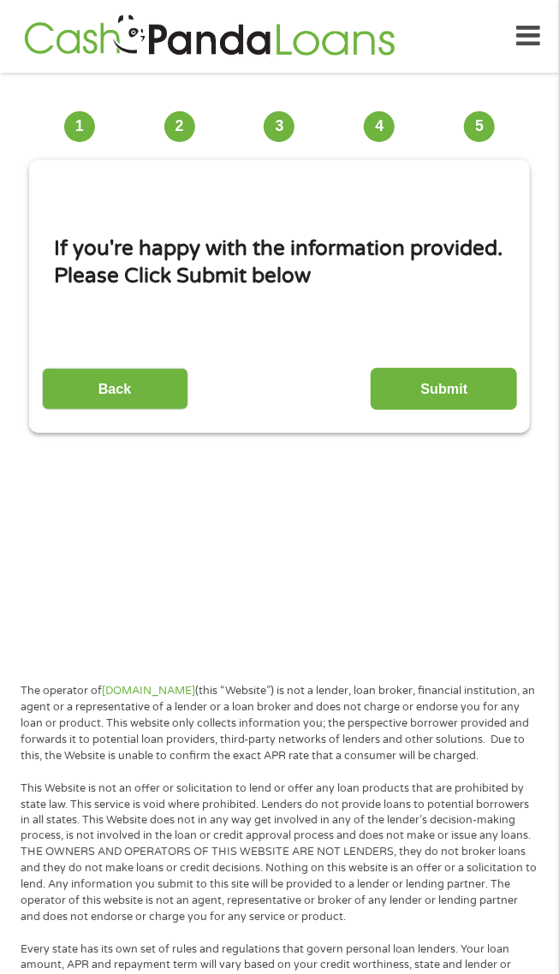
scroll to position [12, 0]
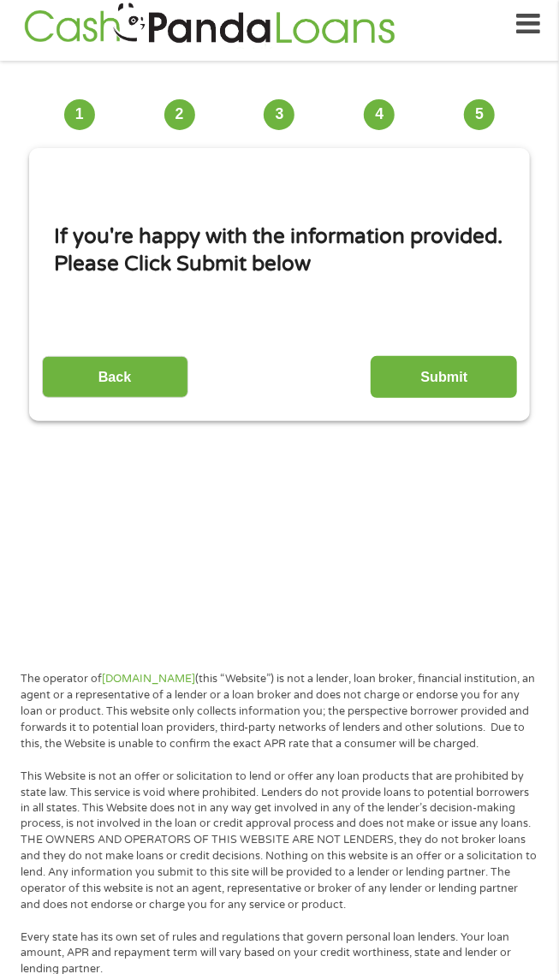
click at [459, 379] on input "Submit" at bounding box center [444, 377] width 146 height 42
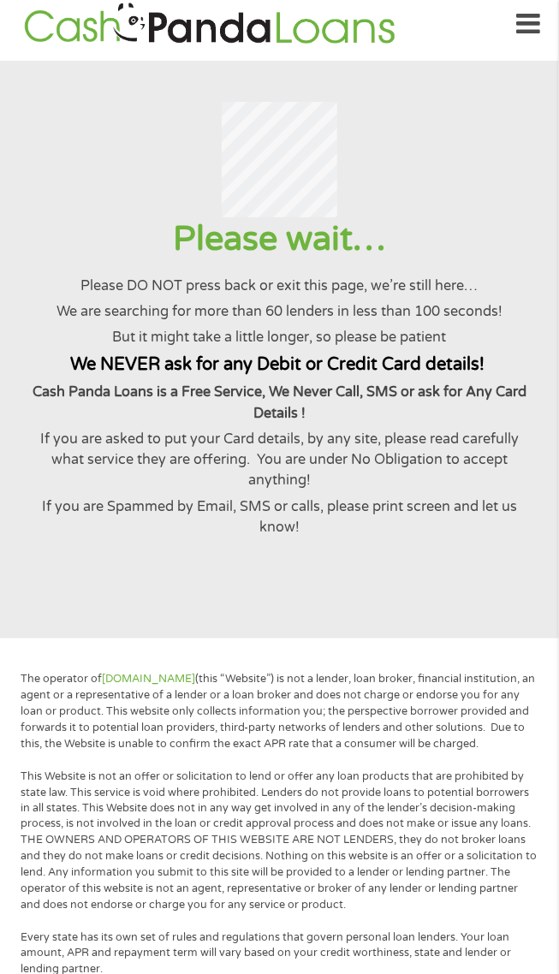
scroll to position [0, 0]
